Goal: Task Accomplishment & Management: Complete application form

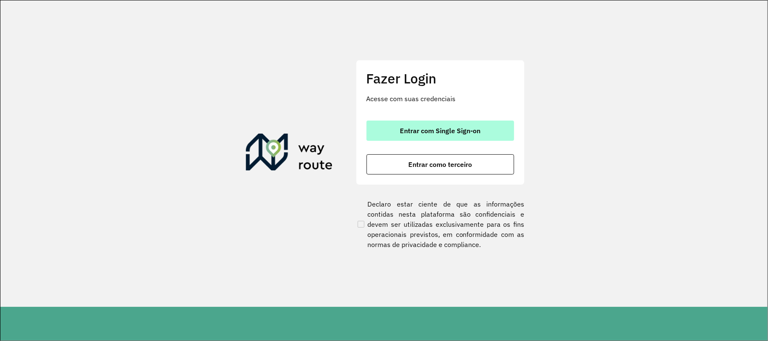
click at [459, 137] on button "Entrar com Single Sign-on" at bounding box center [440, 131] width 148 height 20
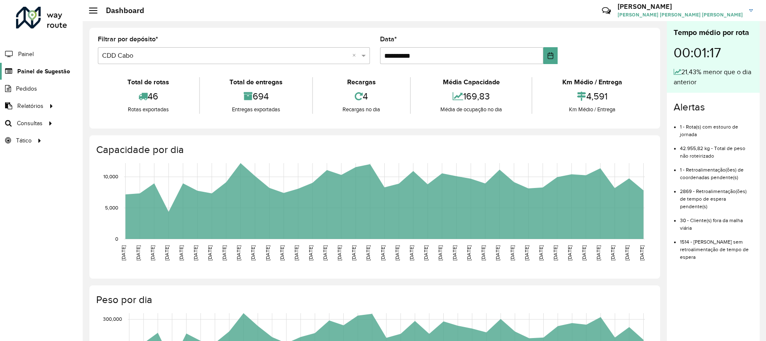
click at [41, 73] on span "Painel de Sugestão" at bounding box center [43, 71] width 53 height 9
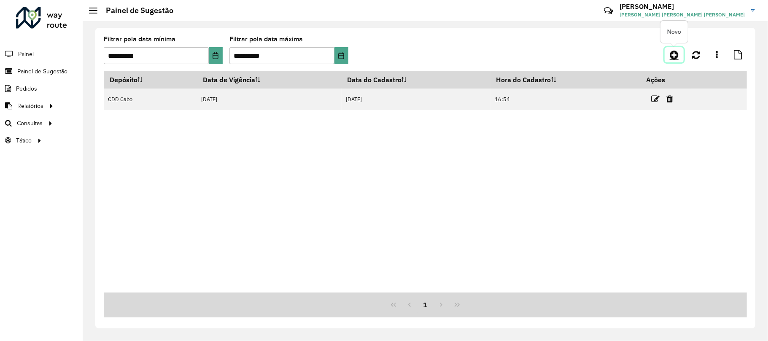
click at [669, 56] on icon at bounding box center [673, 55] width 9 height 10
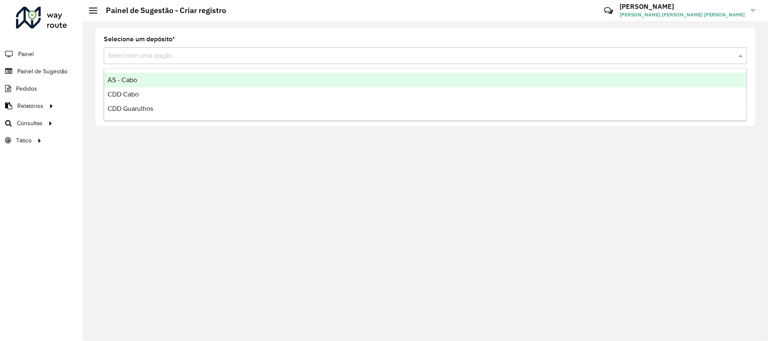
click at [203, 56] on input "text" at bounding box center [417, 56] width 618 height 10
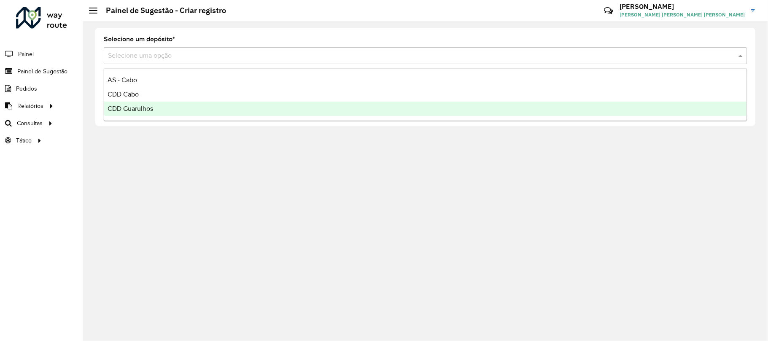
click at [157, 112] on div "CDD Guarulhos" at bounding box center [425, 109] width 642 height 14
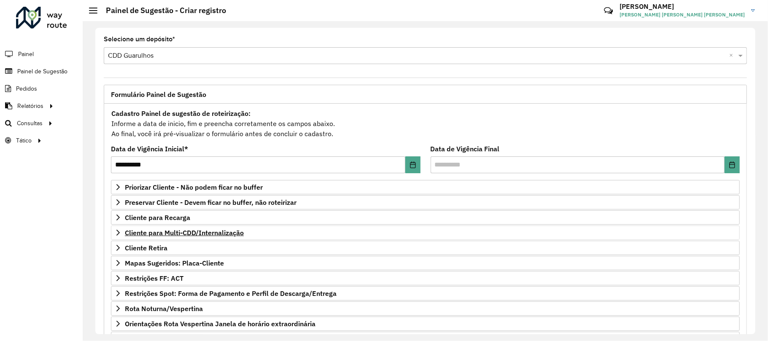
scroll to position [56, 0]
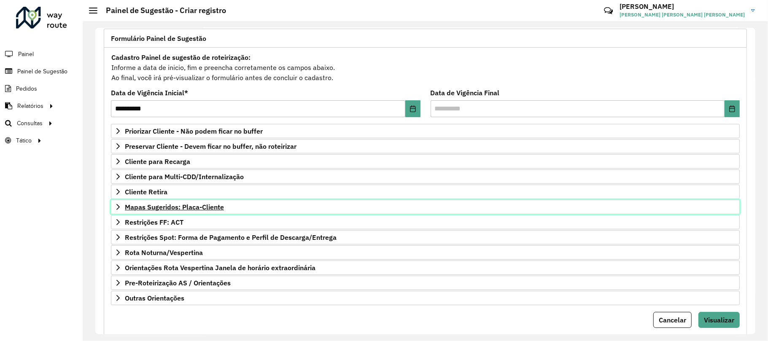
click at [156, 213] on link "Mapas Sugeridos: Placa-Cliente" at bounding box center [425, 207] width 629 height 14
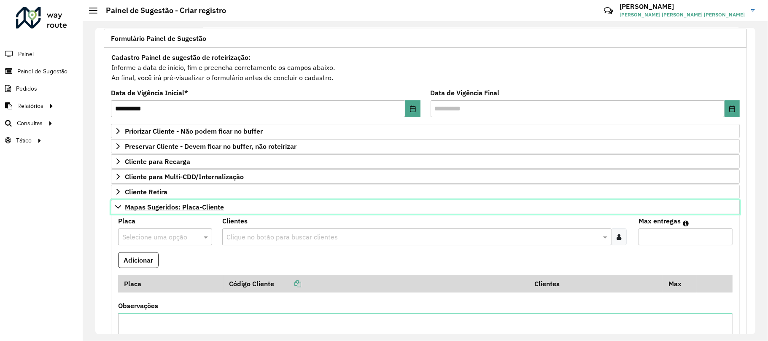
click at [160, 207] on span "Mapas Sugeridos: Placa-Cliente" at bounding box center [174, 207] width 99 height 7
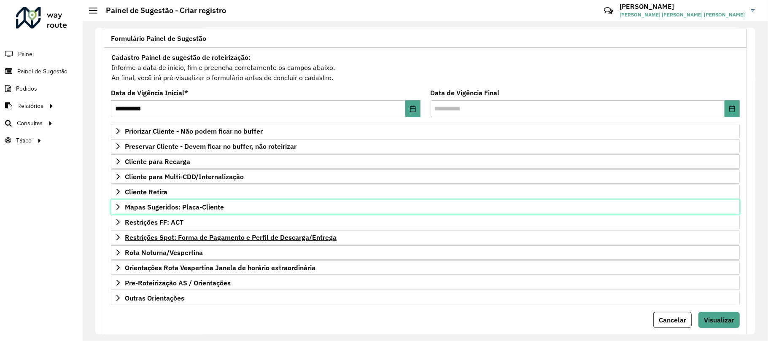
scroll to position [83, 0]
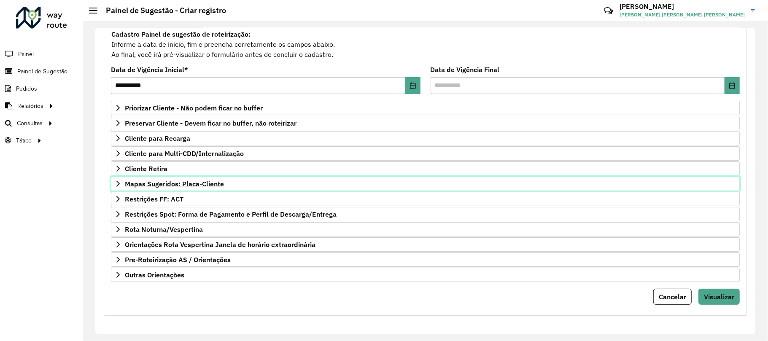
click at [157, 180] on span "Mapas Sugeridos: Placa-Cliente" at bounding box center [174, 183] width 99 height 7
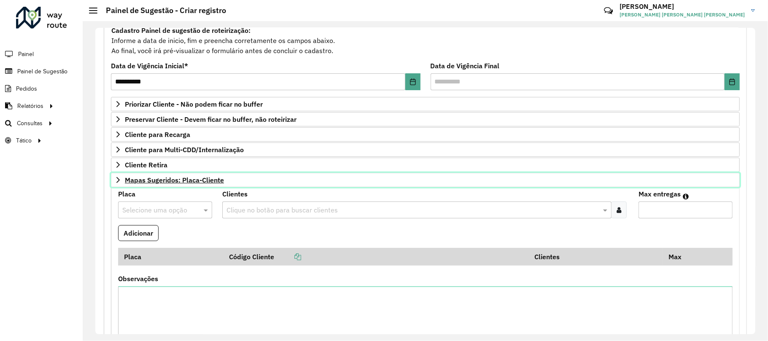
scroll to position [85, 0]
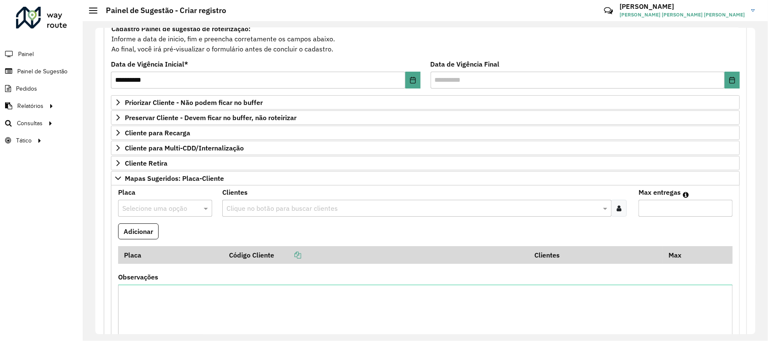
click at [151, 205] on div "Selecione uma opção" at bounding box center [165, 208] width 94 height 17
type input "***"
click at [152, 234] on div "DJP6G97" at bounding box center [165, 235] width 93 height 14
click at [254, 219] on formly-field "Clientes Clique no botão para buscar clientes" at bounding box center [425, 206] width 416 height 34
click at [272, 212] on input "text" at bounding box center [412, 209] width 376 height 10
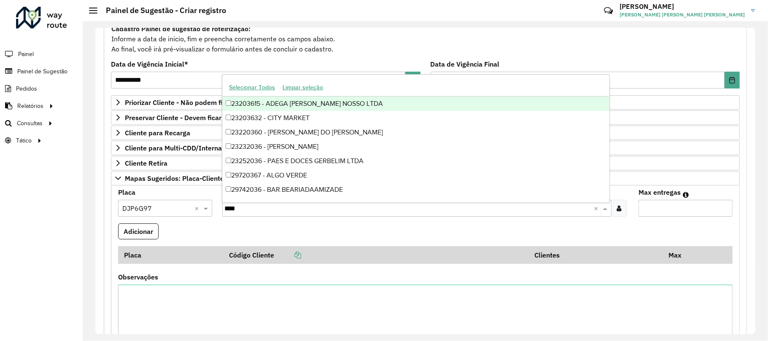
type input "*****"
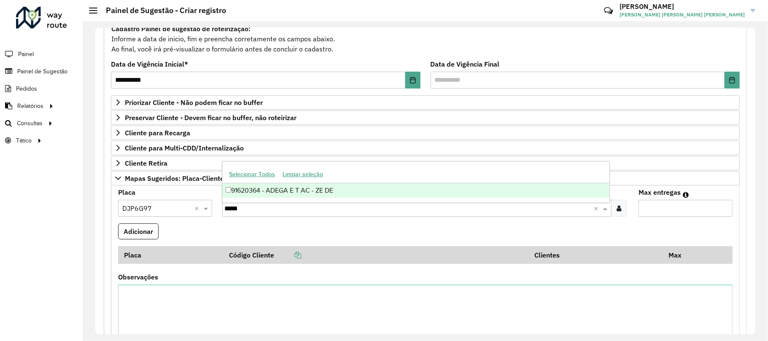
click at [304, 194] on div "91620364 - ADEGA E T AC - ZE DE" at bounding box center [415, 190] width 387 height 14
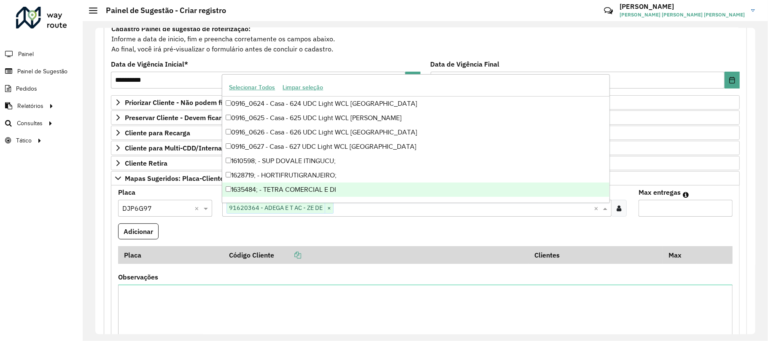
click at [660, 207] on input "Max entregas" at bounding box center [685, 208] width 94 height 17
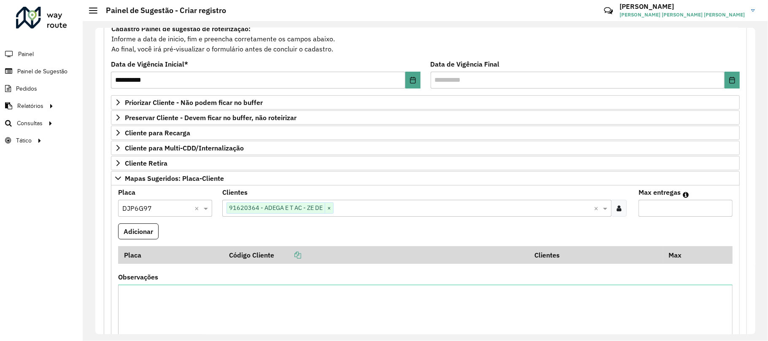
type input "*"
click at [129, 228] on button "Adicionar" at bounding box center [138, 231] width 40 height 16
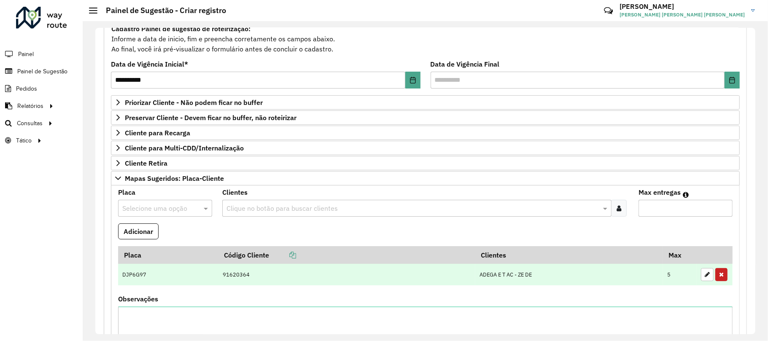
click at [331, 286] on td "91620364" at bounding box center [346, 275] width 257 height 22
click at [703, 272] on button "button" at bounding box center [707, 274] width 13 height 13
type input "*"
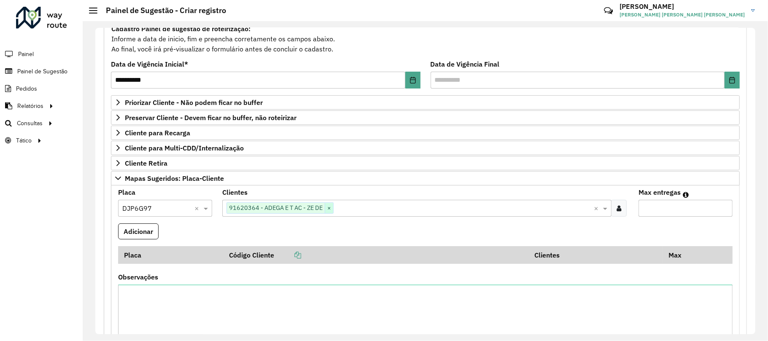
click at [331, 207] on span "×" at bounding box center [329, 208] width 8 height 10
click at [336, 208] on input "text" at bounding box center [412, 209] width 376 height 10
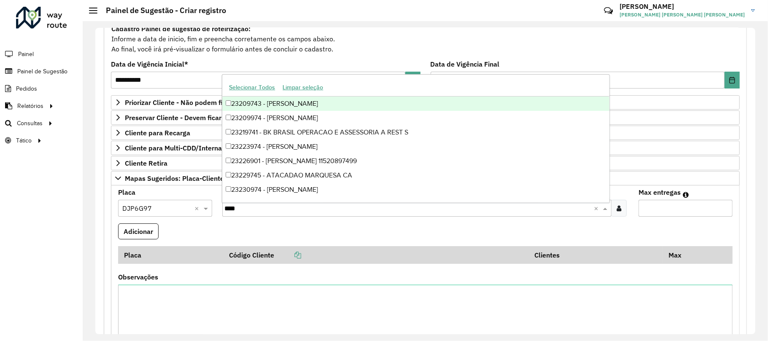
type input "*****"
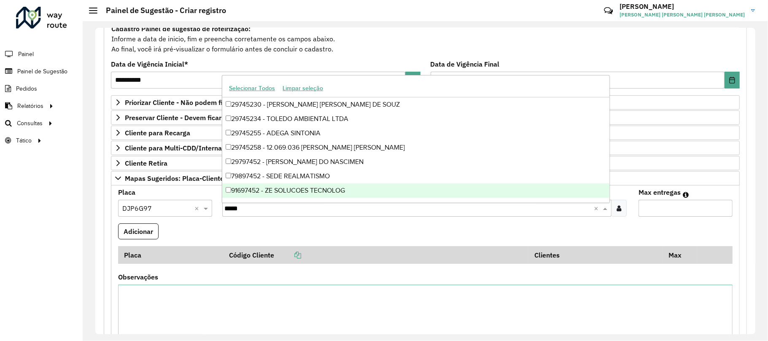
click at [338, 191] on div "91697452 - ZE SOLUCOES TECNOLOG" at bounding box center [415, 190] width 387 height 14
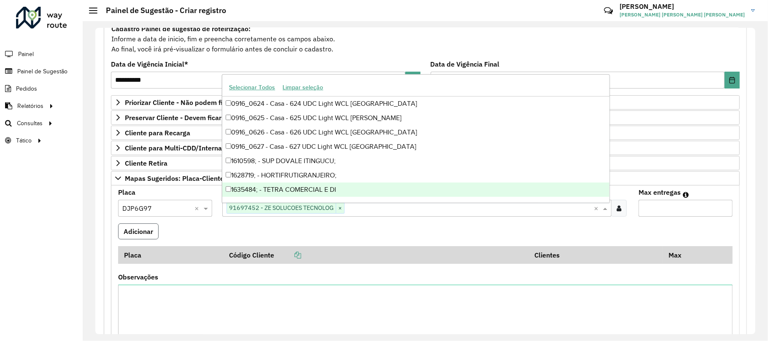
click at [131, 230] on button "Adicionar" at bounding box center [138, 231] width 40 height 16
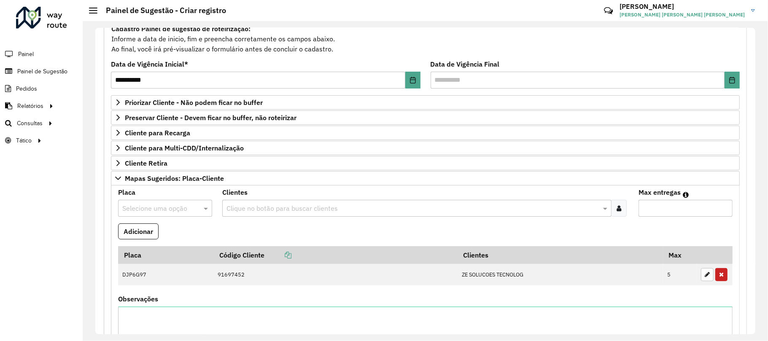
click at [173, 213] on input "text" at bounding box center [156, 209] width 69 height 10
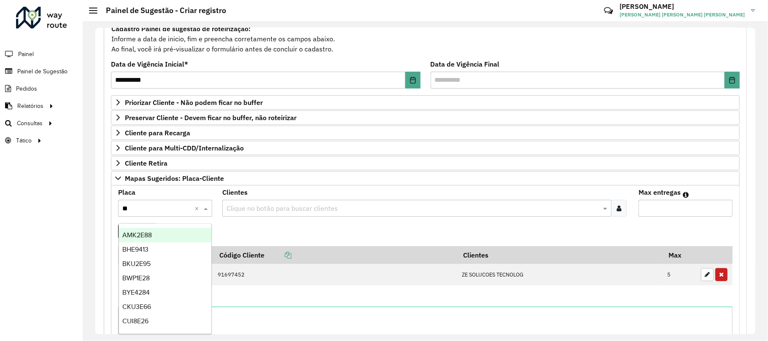
type input "***"
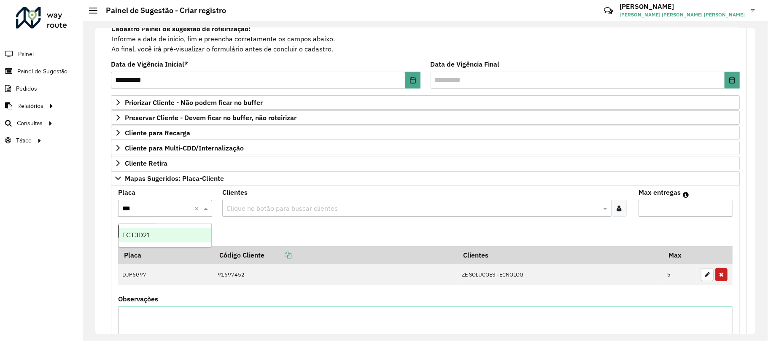
click at [144, 239] on div "ECT3D21" at bounding box center [165, 235] width 93 height 14
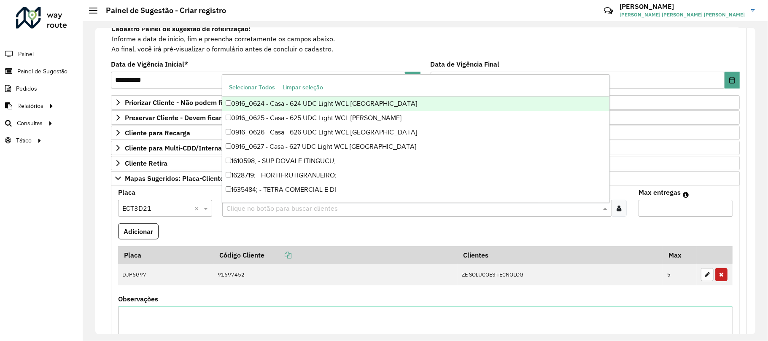
click at [267, 216] on div "Clique no botão para buscar clientes" at bounding box center [416, 208] width 389 height 17
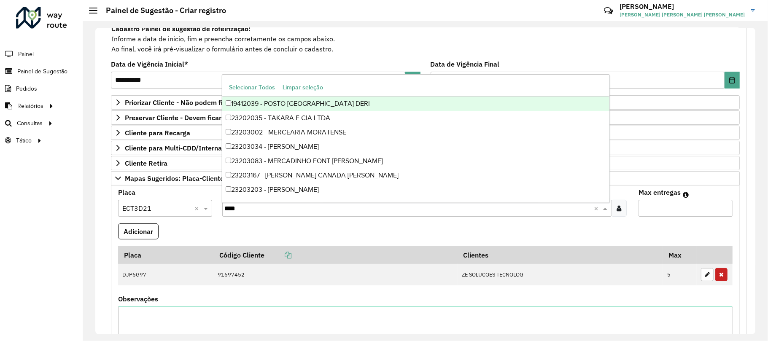
type input "*****"
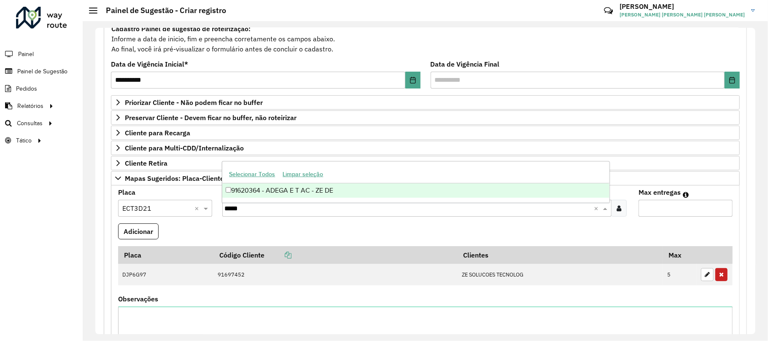
click at [383, 189] on div "91620364 - ADEGA E T AC - ZE DE" at bounding box center [415, 190] width 387 height 14
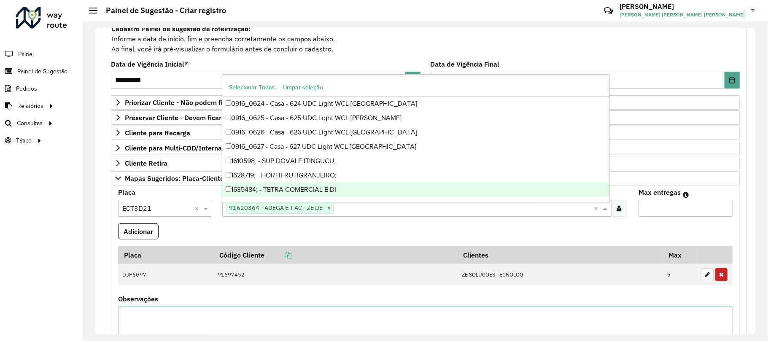
click at [660, 212] on input "Max entregas" at bounding box center [685, 208] width 94 height 17
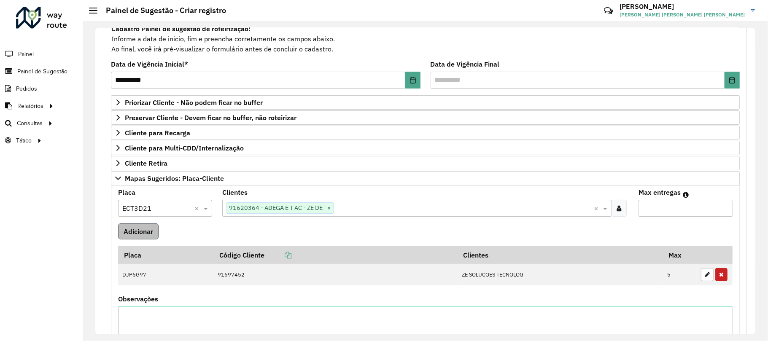
type input "*"
click at [132, 230] on button "Adicionar" at bounding box center [138, 231] width 40 height 16
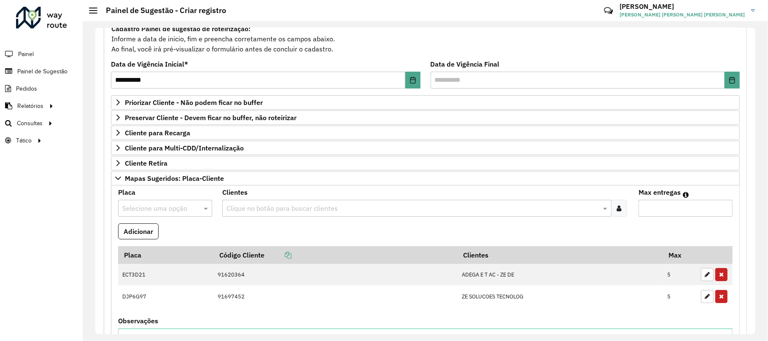
click at [166, 206] on input "text" at bounding box center [156, 209] width 69 height 10
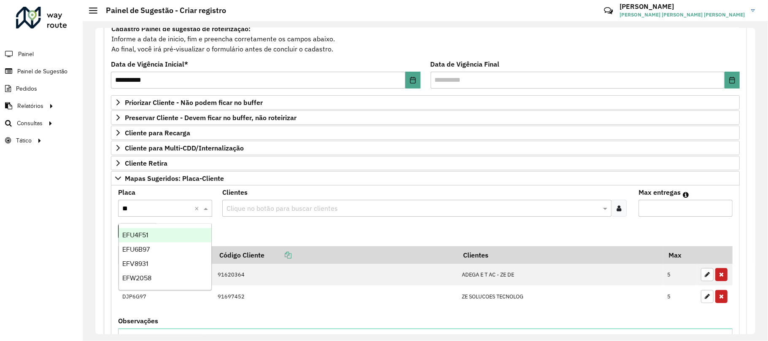
type input "***"
click at [155, 247] on div "EFU6B97" at bounding box center [165, 249] width 93 height 14
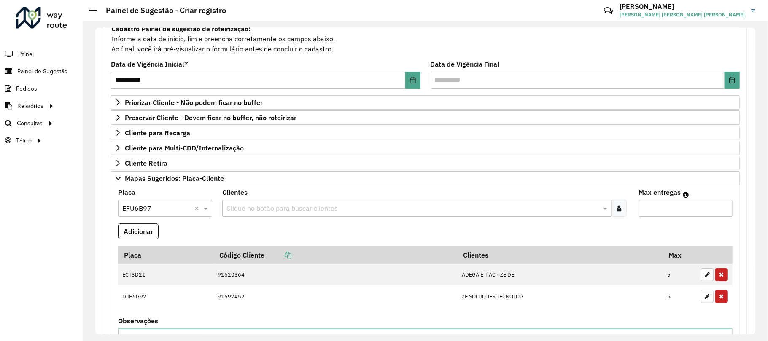
click at [251, 206] on input "text" at bounding box center [412, 209] width 376 height 10
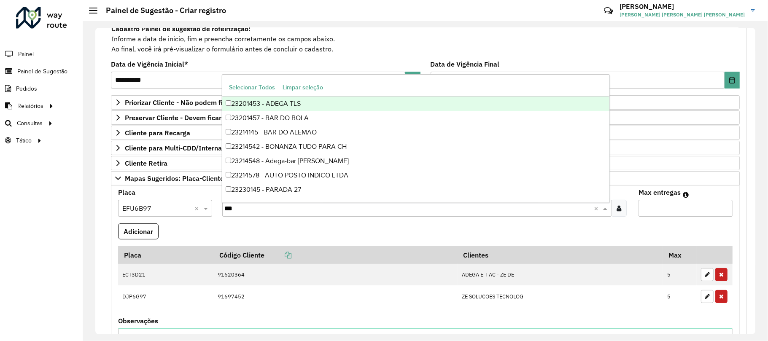
type input "****"
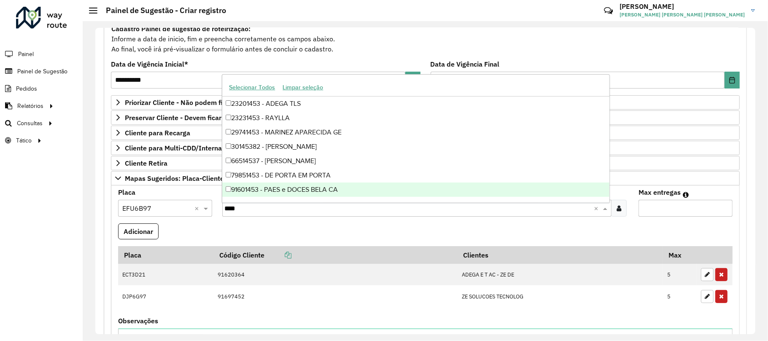
click at [296, 183] on div "91601453 - PAES e DOCES BELA CA" at bounding box center [415, 190] width 387 height 14
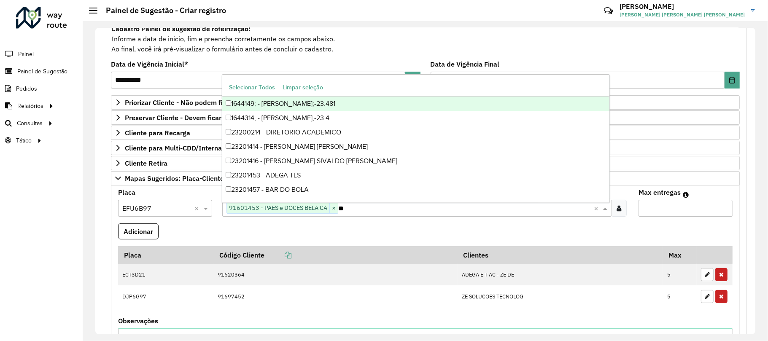
type input "***"
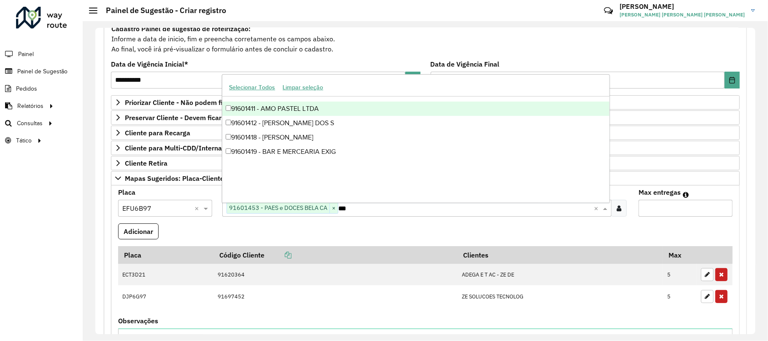
scroll to position [1574, 0]
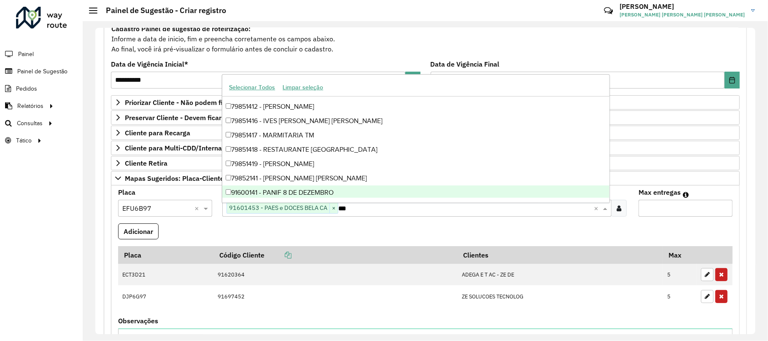
click at [294, 188] on div "91600141 - PANIF 8 DE DEZEMBRO" at bounding box center [415, 192] width 387 height 14
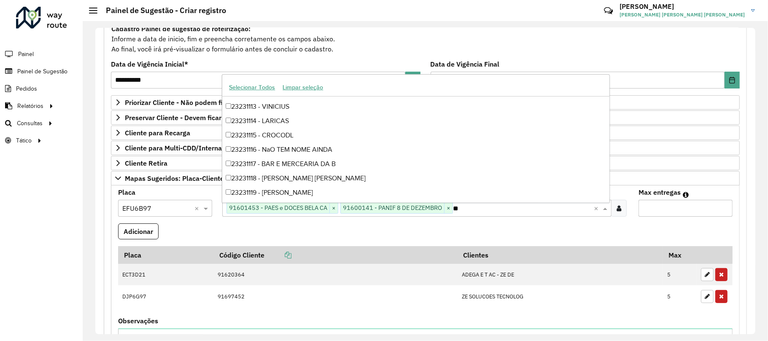
type input "*"
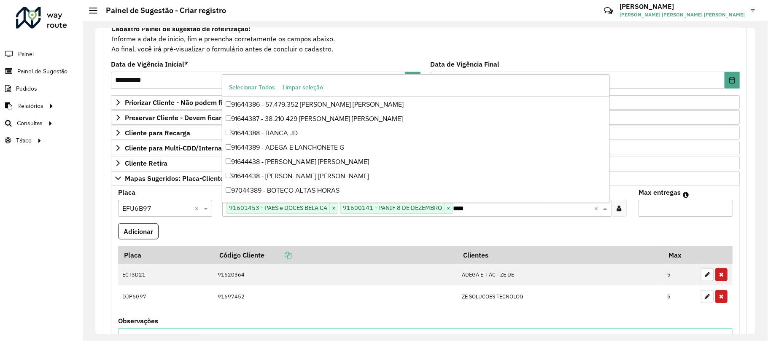
type input "*****"
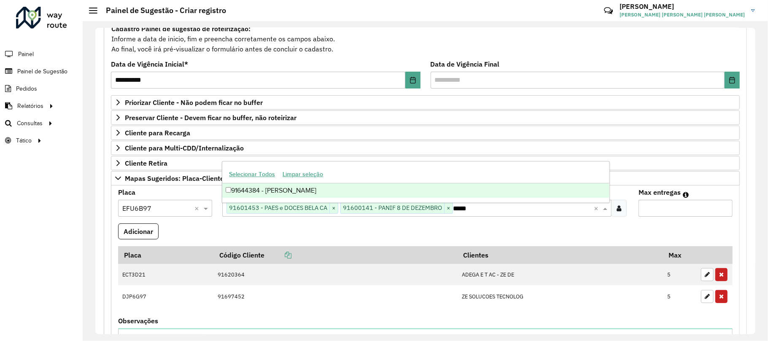
click at [279, 194] on div "91644384 - [PERSON_NAME]" at bounding box center [415, 190] width 387 height 14
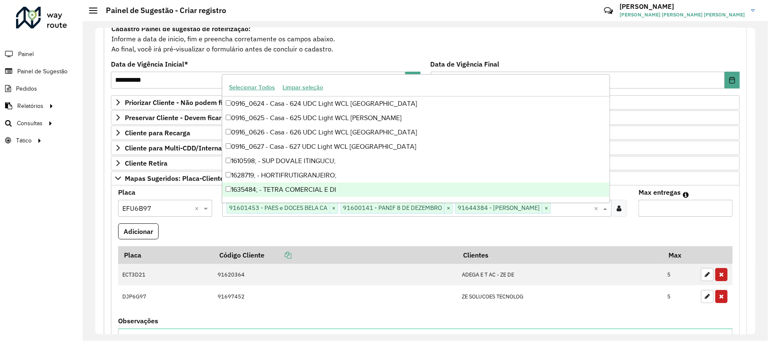
click at [667, 213] on input "Max entregas" at bounding box center [685, 208] width 94 height 17
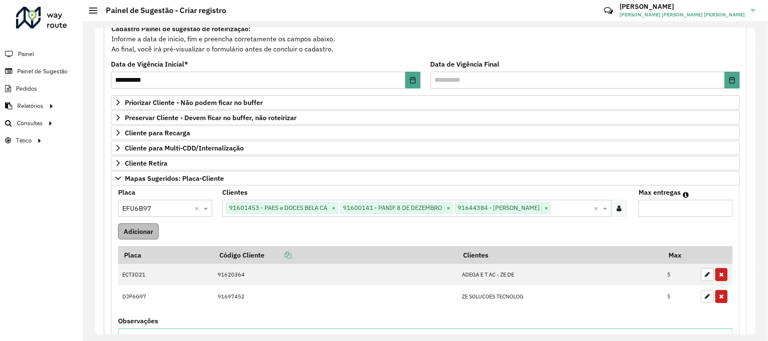
type input "*"
click at [132, 232] on button "Adicionar" at bounding box center [138, 231] width 40 height 16
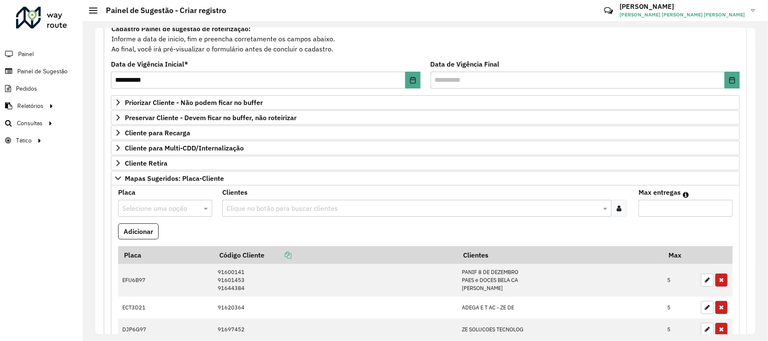
click at [132, 207] on input "text" at bounding box center [156, 209] width 69 height 10
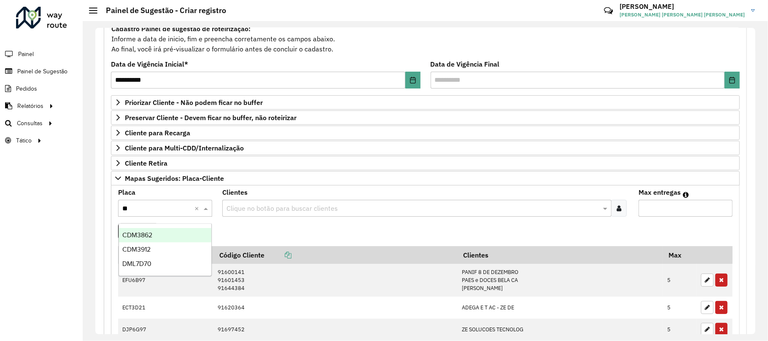
type input "***"
click at [149, 229] on div "DML7D70" at bounding box center [165, 235] width 93 height 14
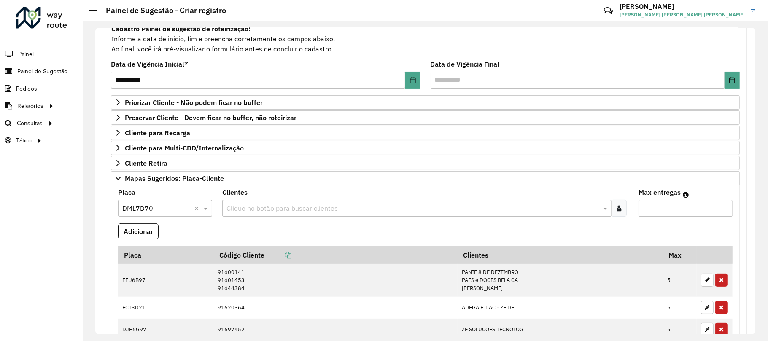
drag, startPoint x: 274, startPoint y: 223, endPoint x: 279, endPoint y: 221, distance: 6.0
click at [275, 223] on formly-field "Clientes Clique no botão para buscar clientes" at bounding box center [425, 206] width 416 height 34
click at [282, 219] on formly-field "Clientes Clique no botão para buscar clientes" at bounding box center [425, 206] width 416 height 34
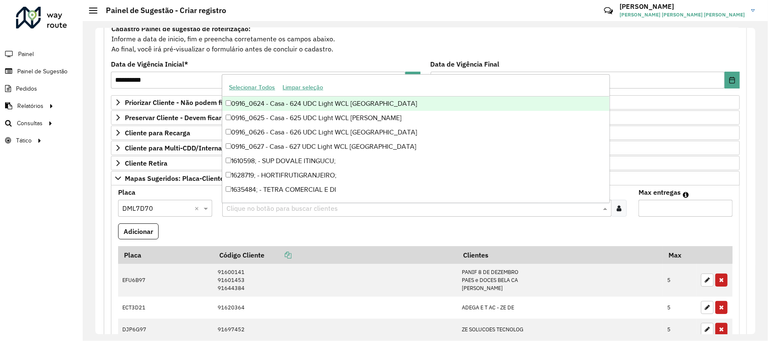
click at [285, 216] on div "Clique no botão para buscar clientes" at bounding box center [416, 208] width 389 height 17
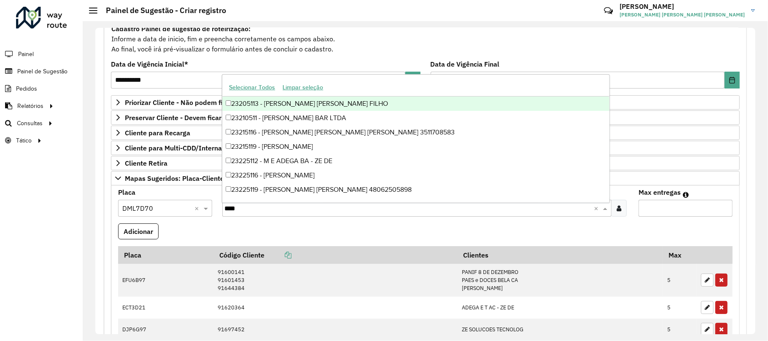
type input "*****"
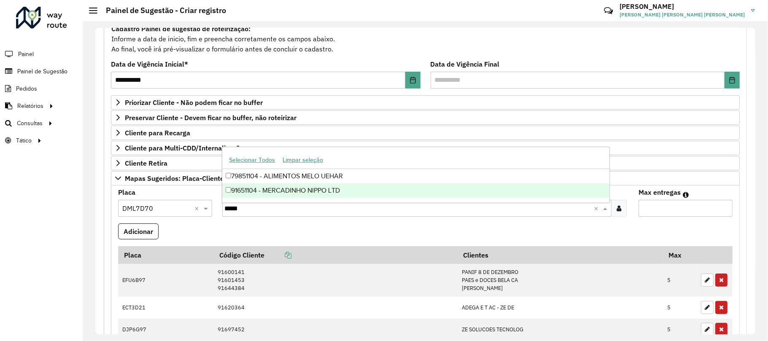
click at [328, 196] on div "91651104 - MERCADINHO NIPPO LTD" at bounding box center [415, 190] width 387 height 14
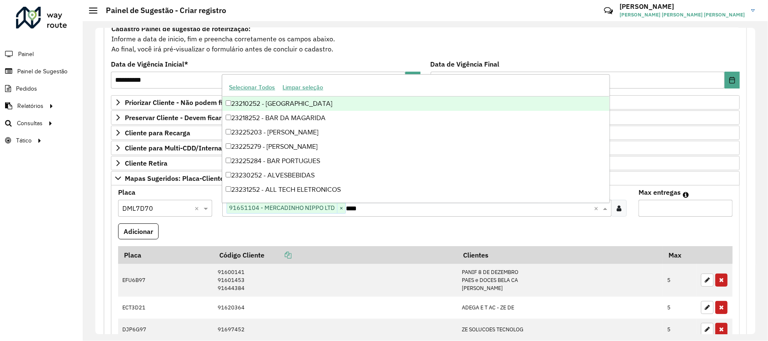
type input "*****"
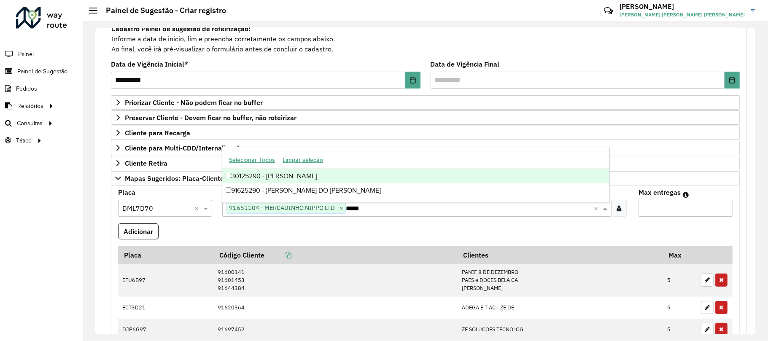
click at [328, 196] on div "91625290 - [PERSON_NAME] DO [PERSON_NAME]" at bounding box center [415, 190] width 387 height 14
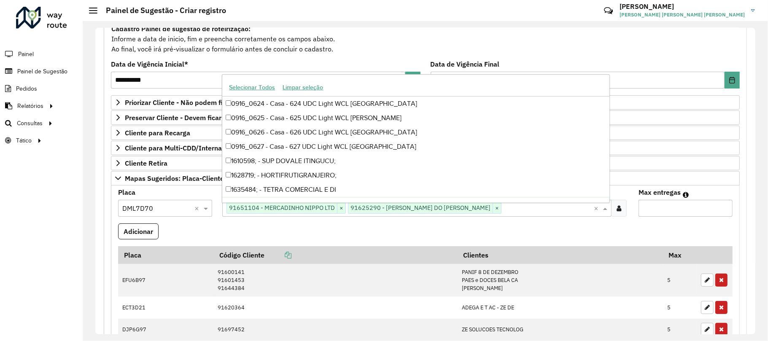
click at [681, 208] on input "Max entregas" at bounding box center [685, 208] width 94 height 17
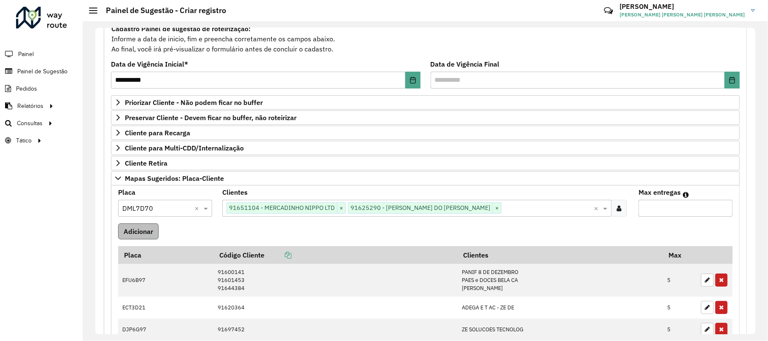
type input "*"
click at [148, 237] on button "Adicionar" at bounding box center [138, 231] width 40 height 16
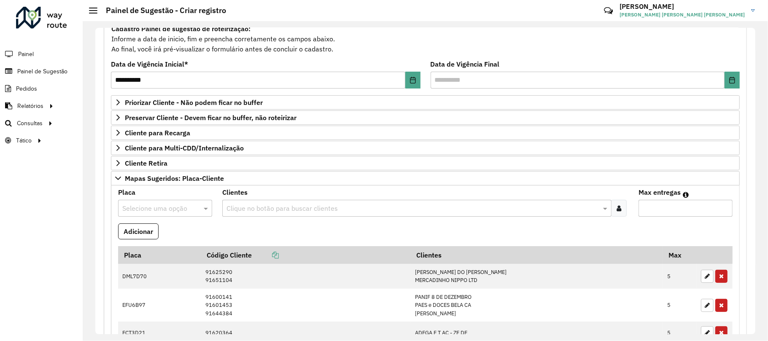
click at [193, 214] on div at bounding box center [165, 208] width 94 height 11
type input "***"
click at [159, 239] on div "EEH9C76" at bounding box center [165, 235] width 93 height 14
click at [272, 207] on input "text" at bounding box center [412, 209] width 376 height 10
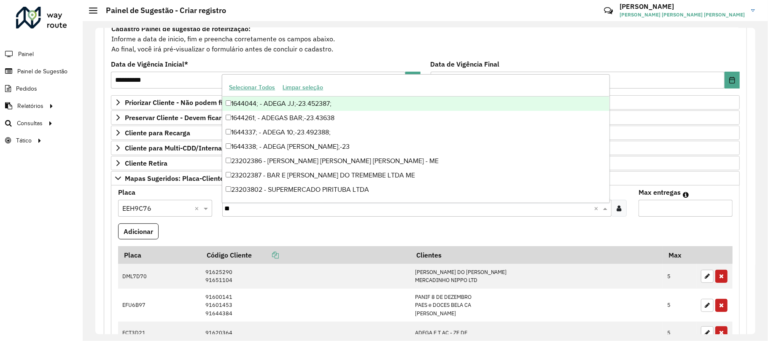
type input "***"
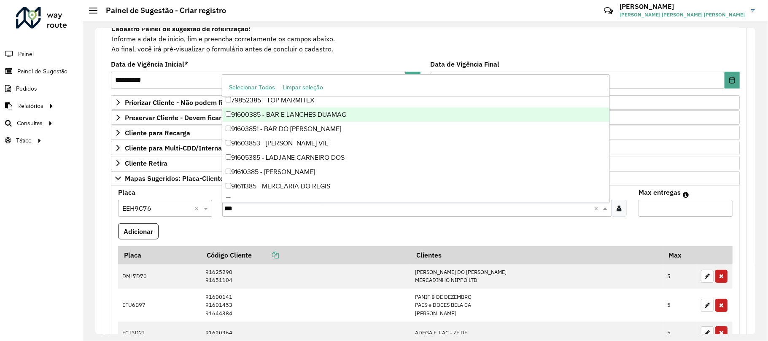
scroll to position [2641, 0]
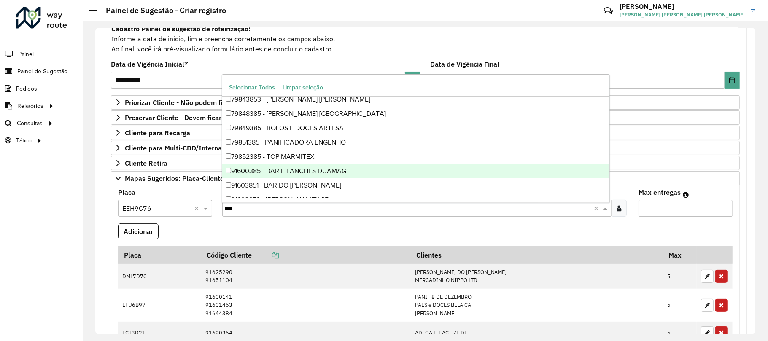
click at [283, 171] on div "91600385 - BAR E LANCHES DUAMAG" at bounding box center [415, 171] width 387 height 14
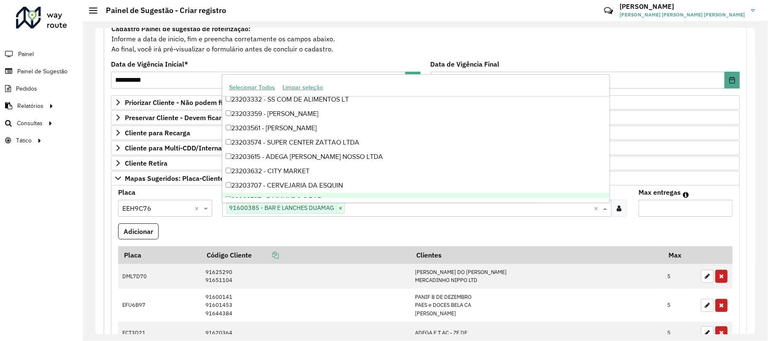
click at [662, 207] on input "Max entregas" at bounding box center [685, 208] width 94 height 17
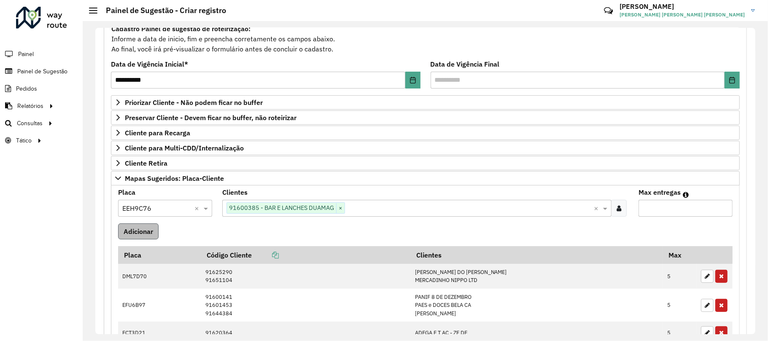
type input "*"
click at [142, 231] on button "Adicionar" at bounding box center [138, 231] width 40 height 16
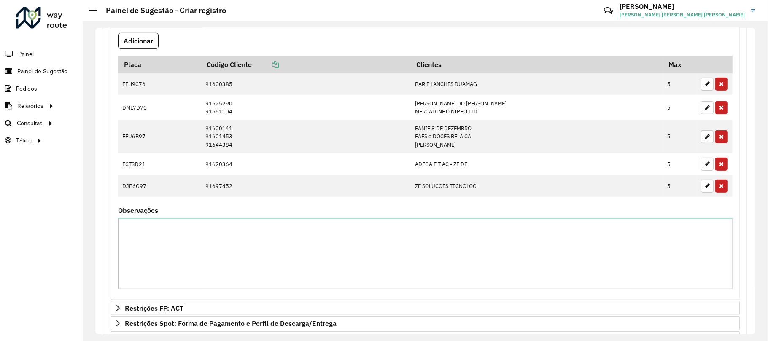
scroll to position [444, 0]
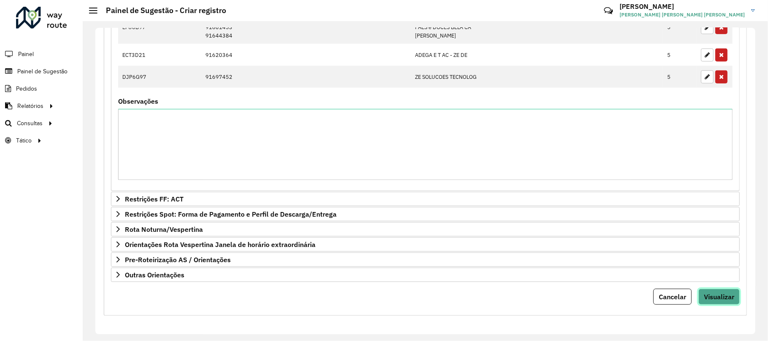
click at [721, 298] on span "Visualizar" at bounding box center [719, 297] width 30 height 8
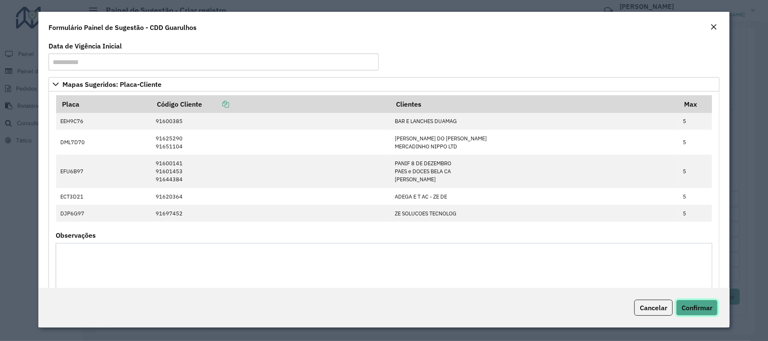
click at [696, 309] on span "Confirmar" at bounding box center [696, 308] width 31 height 8
